Goal: Information Seeking & Learning: Learn about a topic

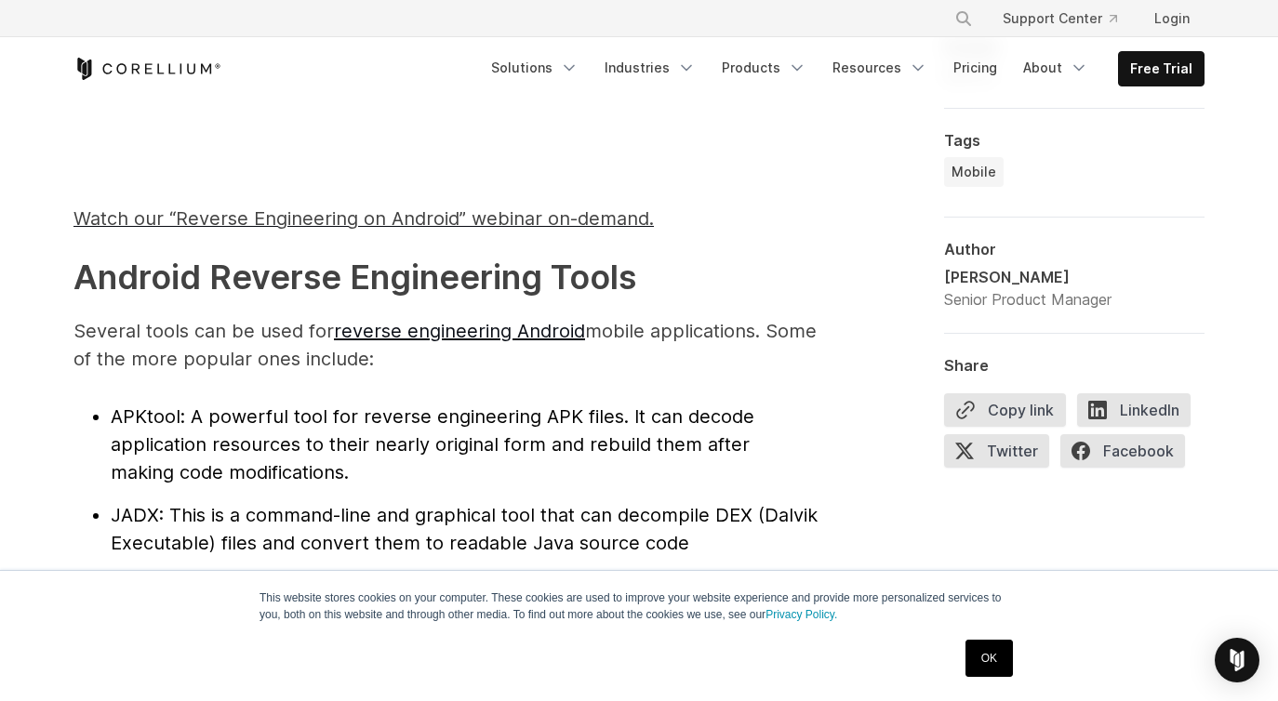
scroll to position [1845, 0]
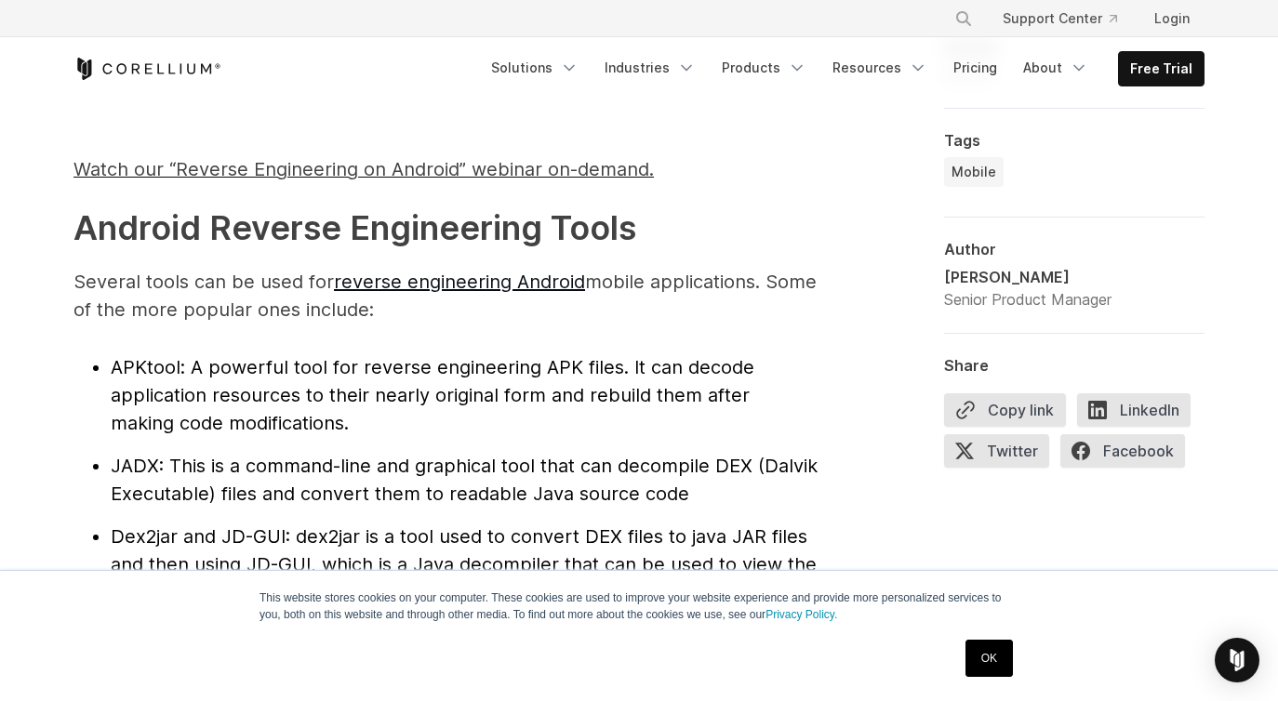
click at [635, 294] on p "Several tools can be used for reverse engineering Android mobile applications. …" at bounding box center [445, 296] width 744 height 56
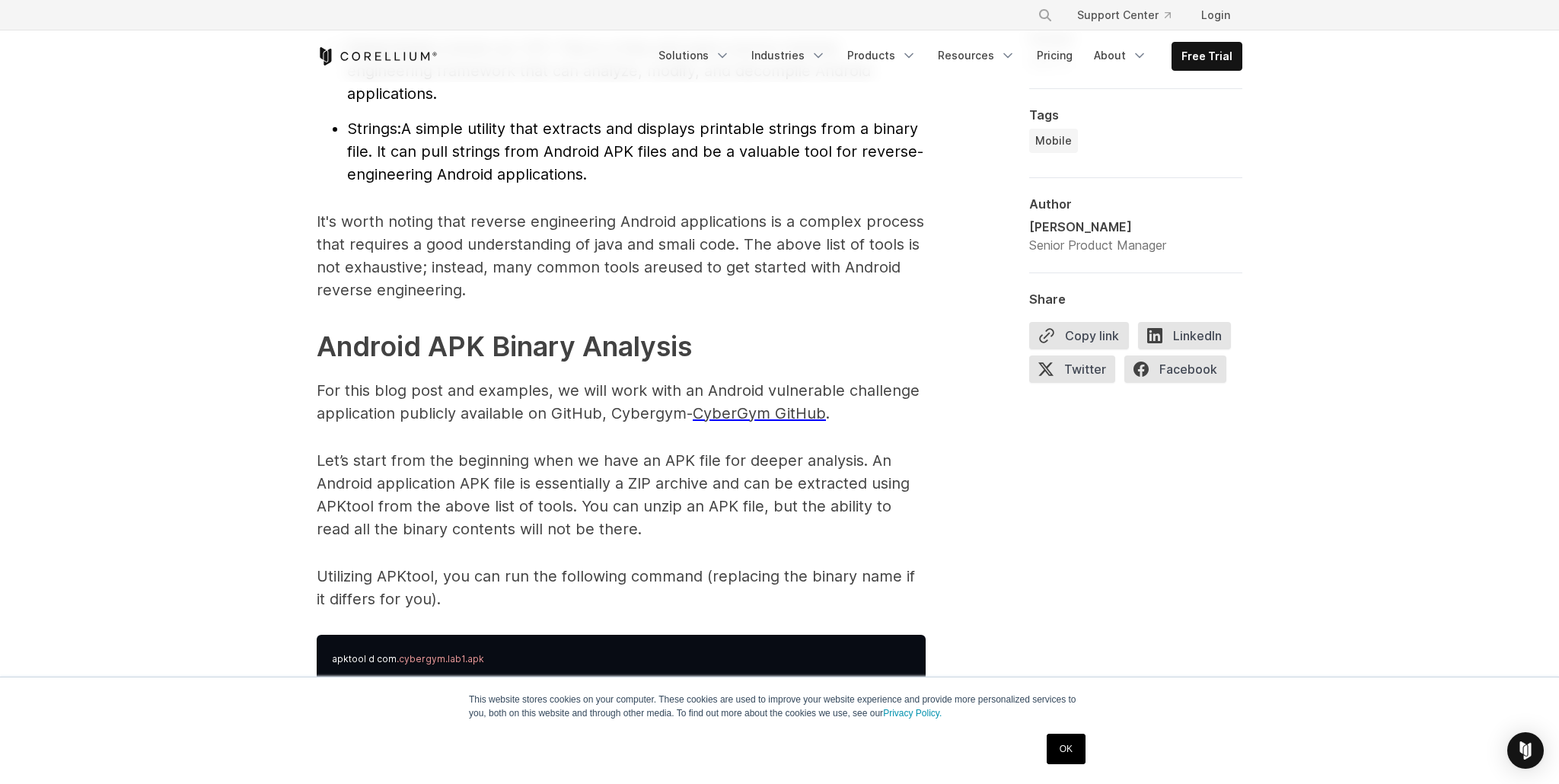
scroll to position [1998, 0]
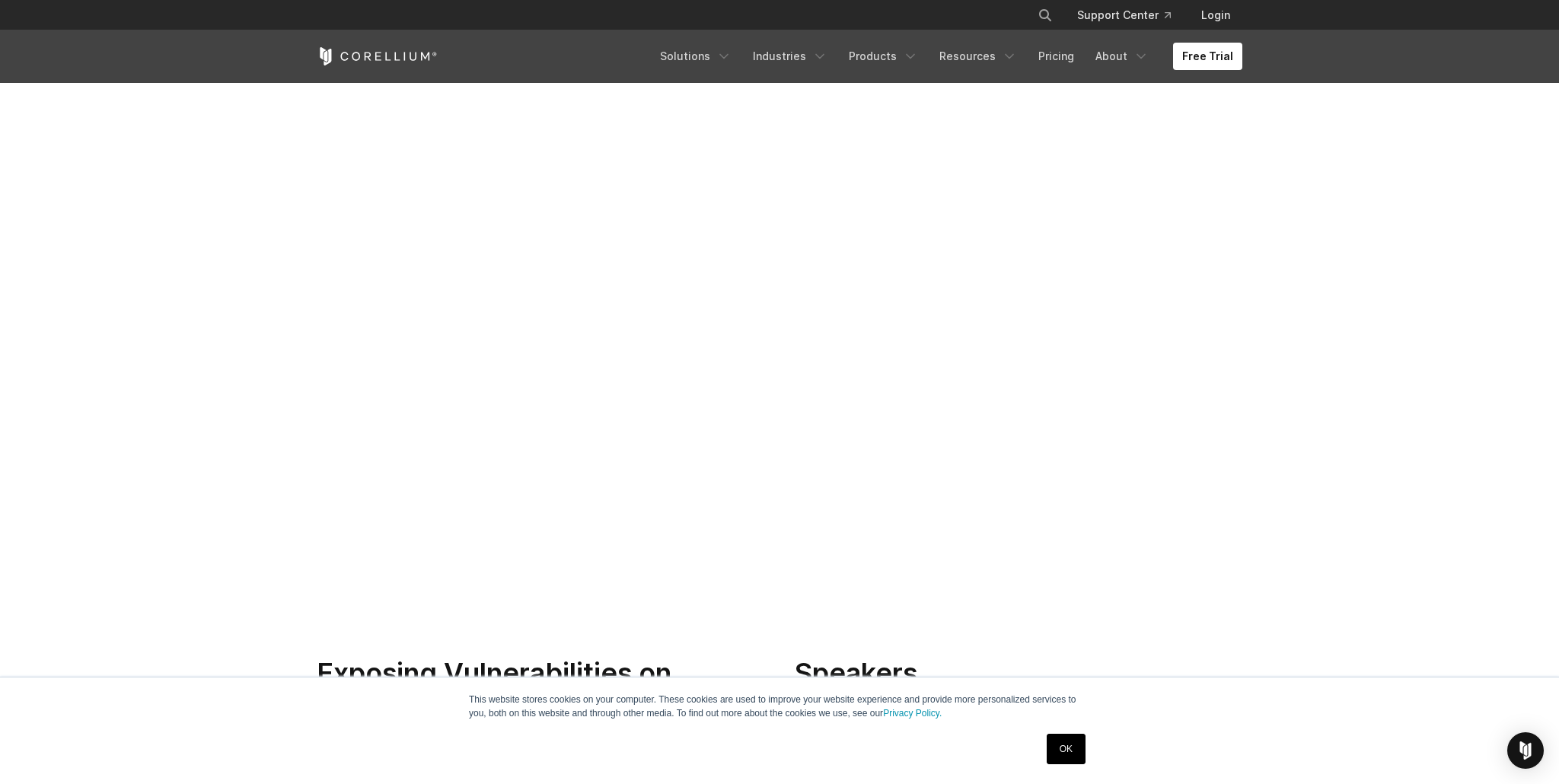
scroll to position [300, 0]
click at [1057, 741] on link "OK" at bounding box center [1066, 749] width 38 height 30
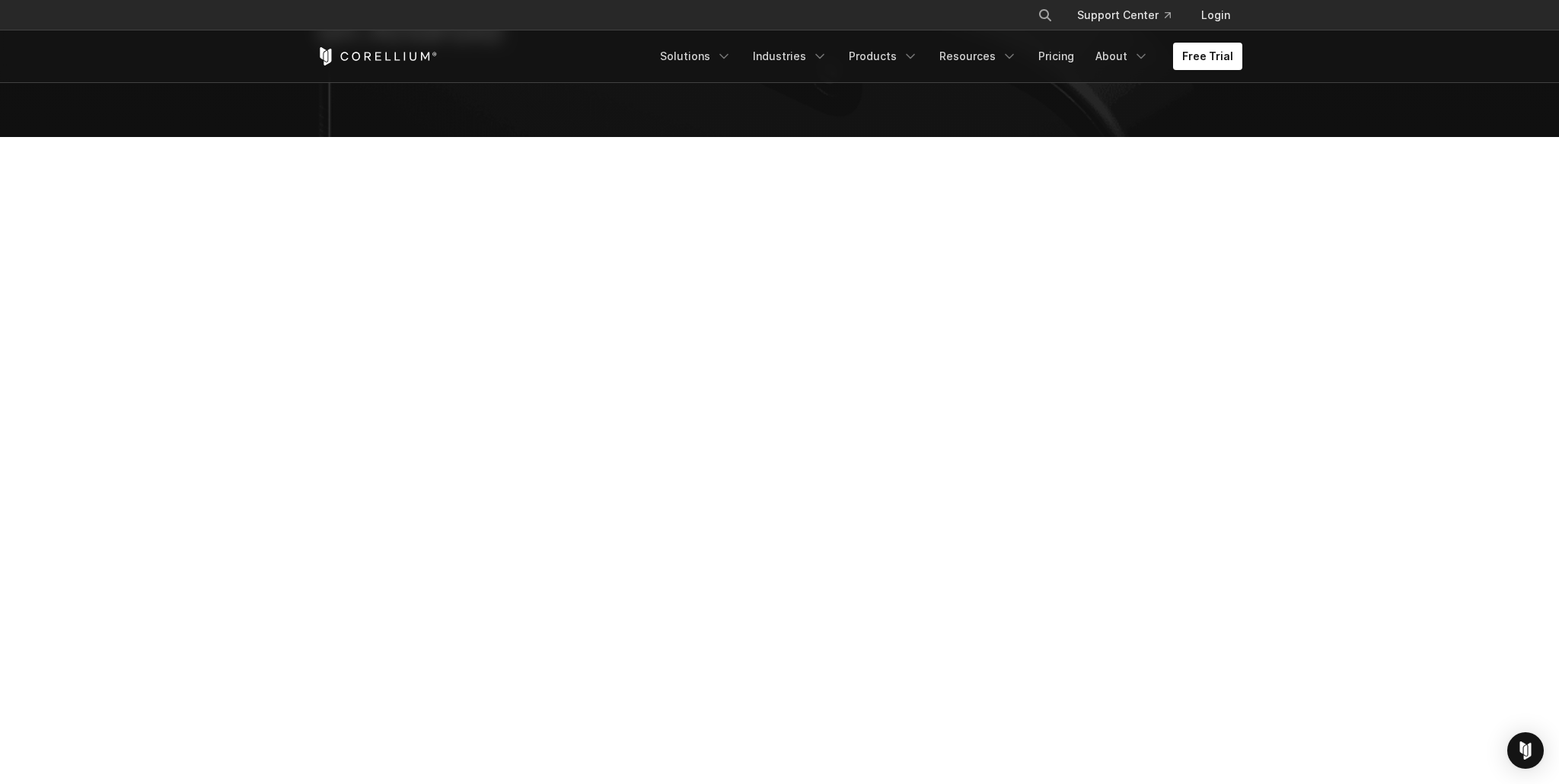
scroll to position [205, 0]
